Goal: Information Seeking & Learning: Learn about a topic

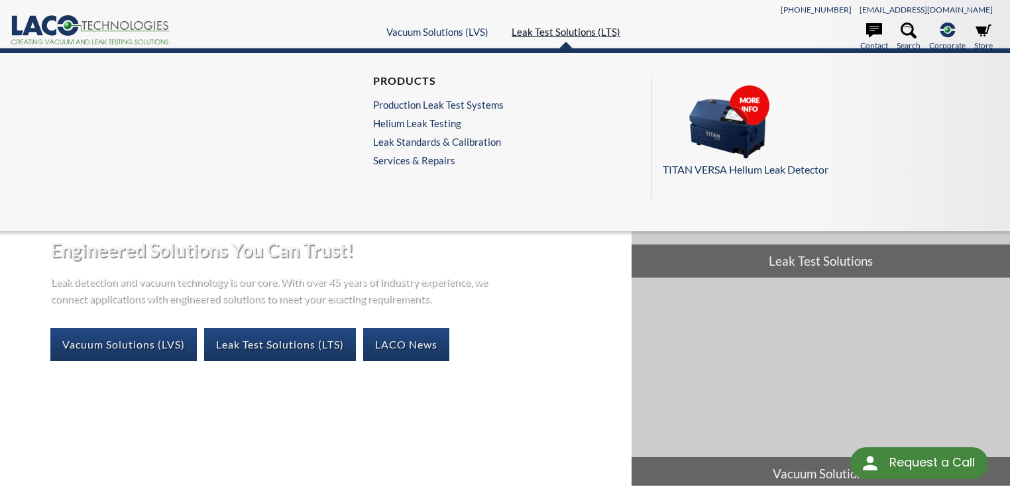
select select "Widget de tradução de idiomas"
click at [608, 38] on link "Leak Test Solutions (LTS)" at bounding box center [566, 32] width 109 height 12
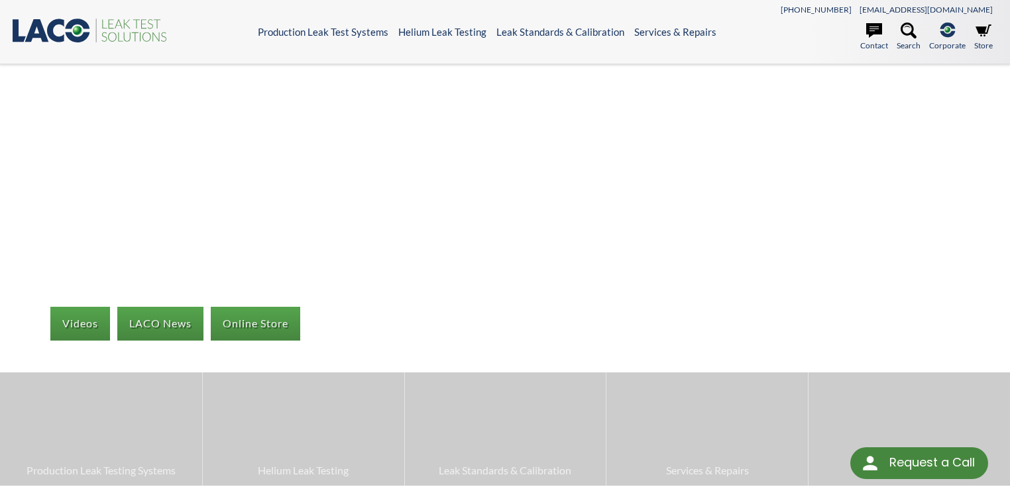
select select "Widget de tradução de idiomas"
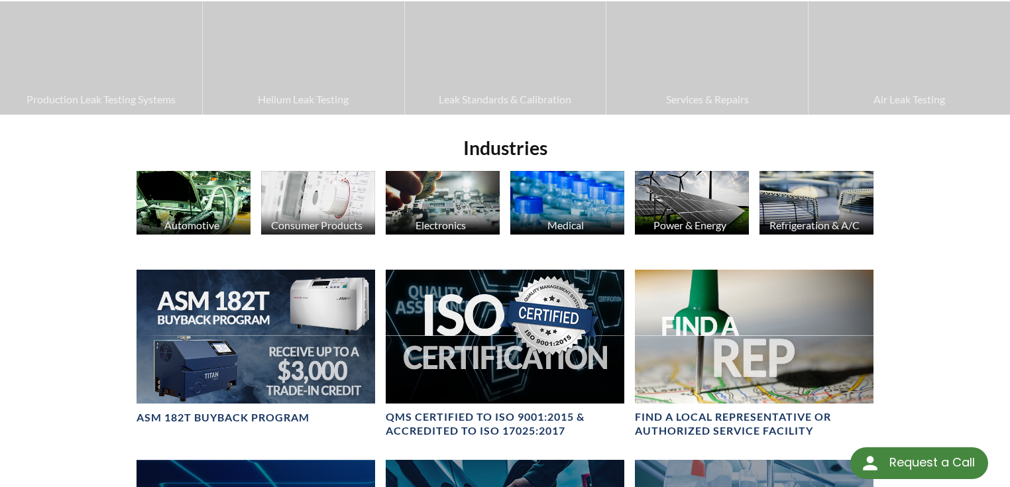
click at [227, 232] on img at bounding box center [193, 203] width 114 height 64
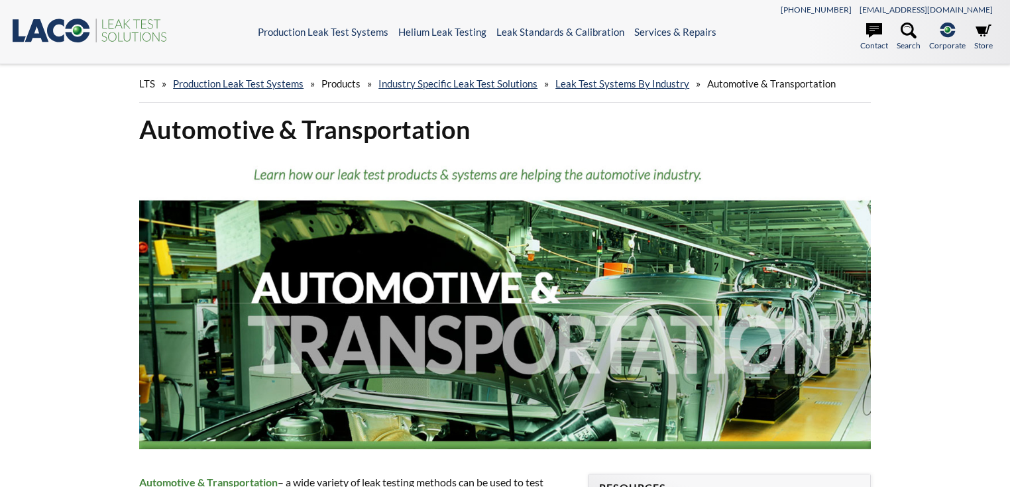
select select "Widget de tradução de idiomas"
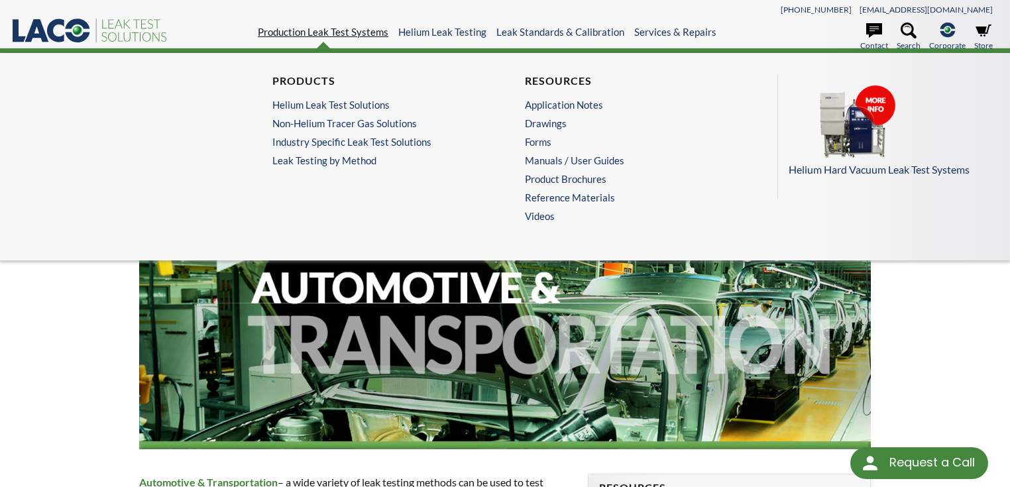
click at [287, 35] on link "Production Leak Test Systems" at bounding box center [323, 32] width 131 height 12
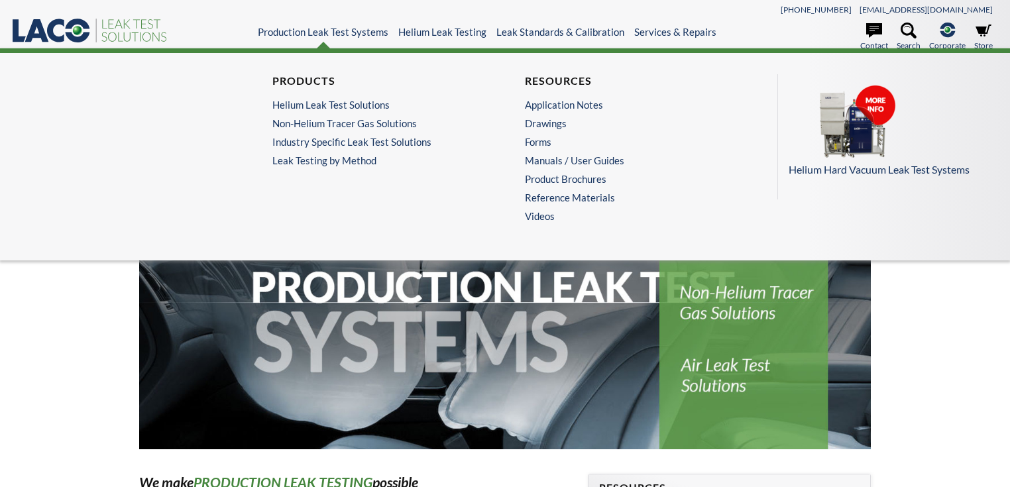
select select "Widget de tradução de idiomas"
click at [354, 111] on link "Helium Leak Test Solutions" at bounding box center [374, 105] width 205 height 12
